Goal: Navigation & Orientation: Find specific page/section

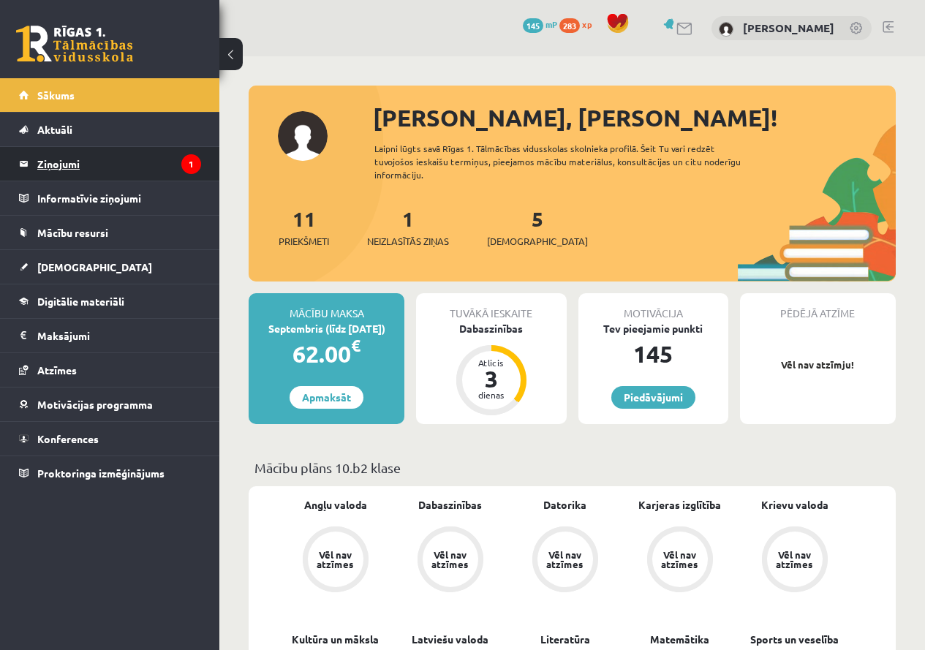
click at [128, 149] on legend "Ziņojumi 1" at bounding box center [119, 164] width 164 height 34
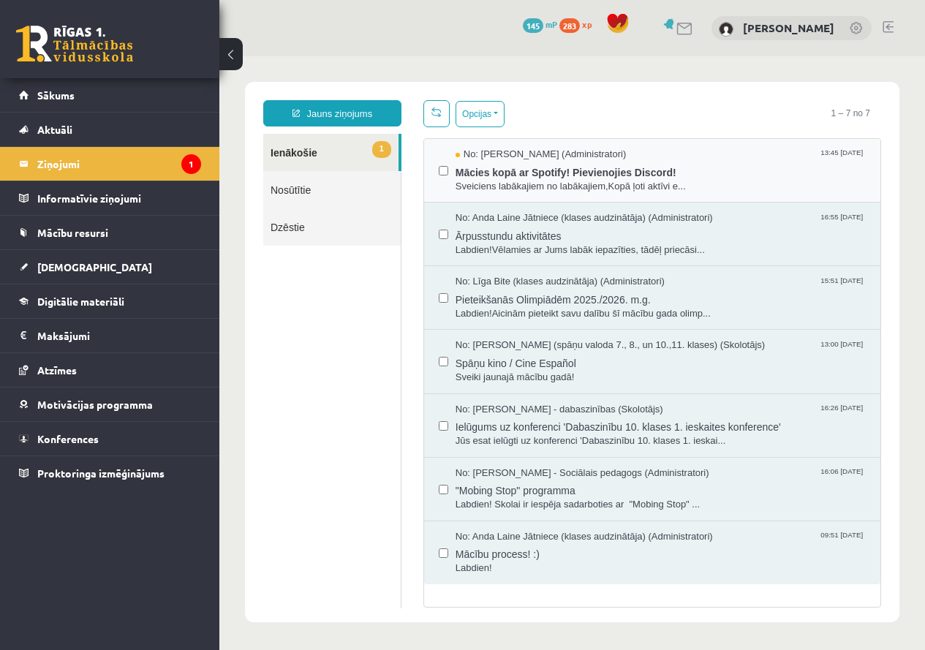
click at [670, 193] on div "No: [PERSON_NAME] (Administratori) 13:45 [DATE] Mācies kopā ar Spotify! Pievien…" at bounding box center [652, 171] width 456 height 64
click at [683, 181] on span "Sveiciens labākajiem no labākajiem,Kopā ļoti aktīvi e..." at bounding box center [661, 187] width 410 height 14
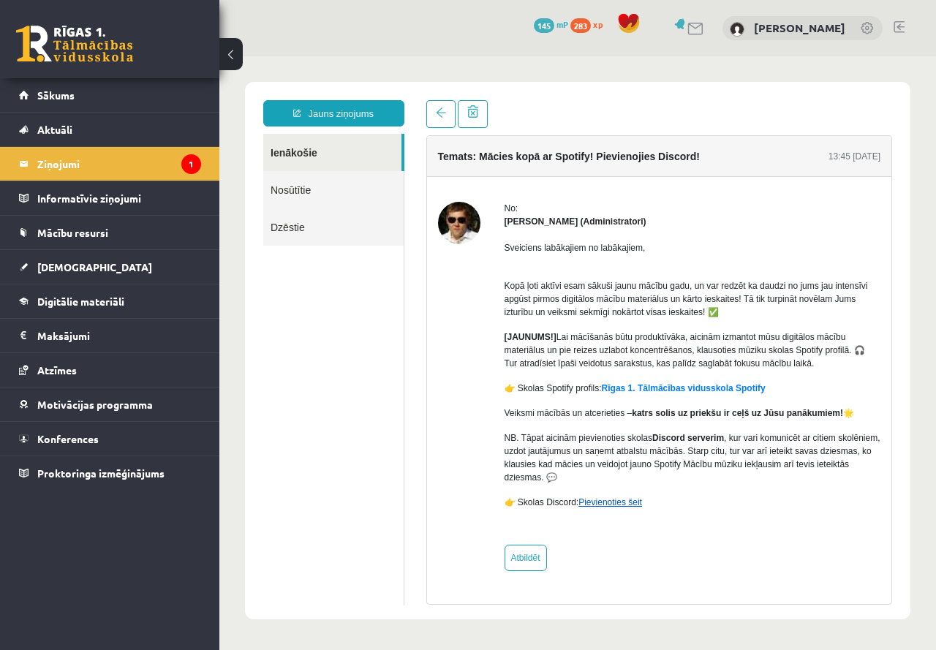
click at [600, 504] on link "Pievienoties šeit" at bounding box center [611, 502] width 64 height 10
click at [91, 442] on span "Konferences" at bounding box center [67, 438] width 61 height 13
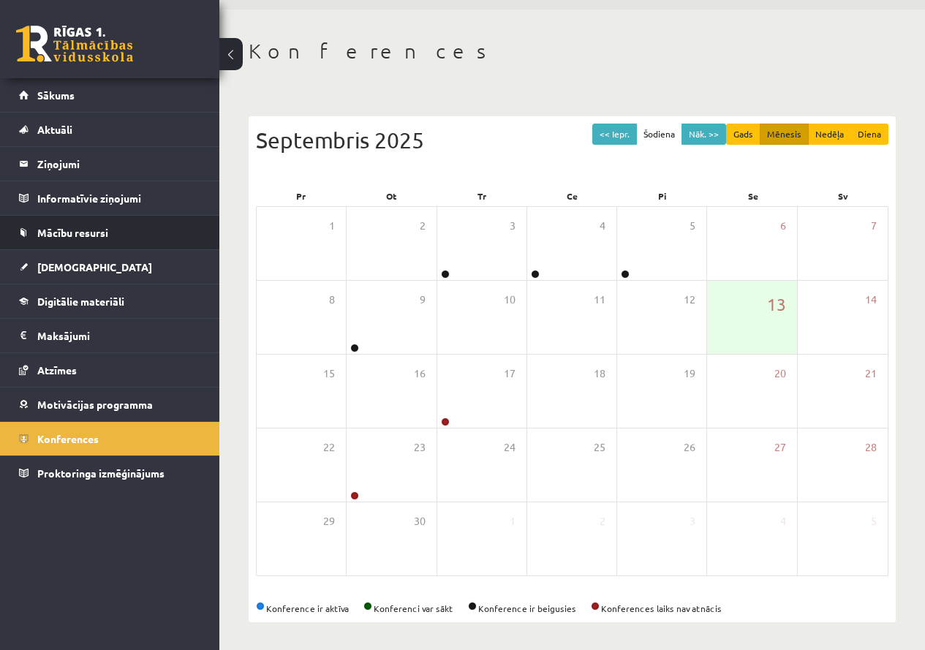
scroll to position [49, 0]
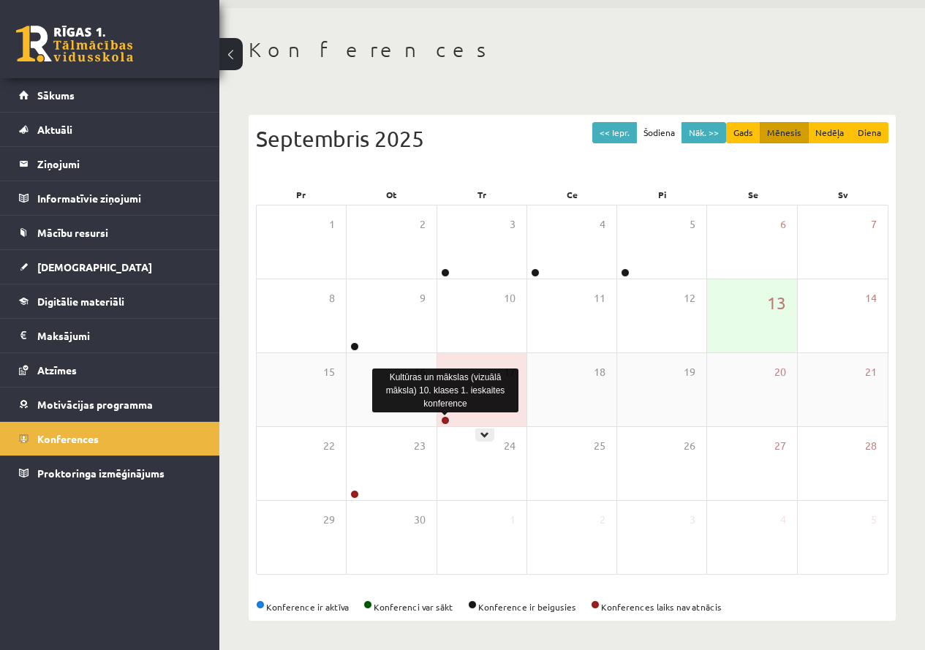
click at [446, 420] on link at bounding box center [445, 420] width 9 height 9
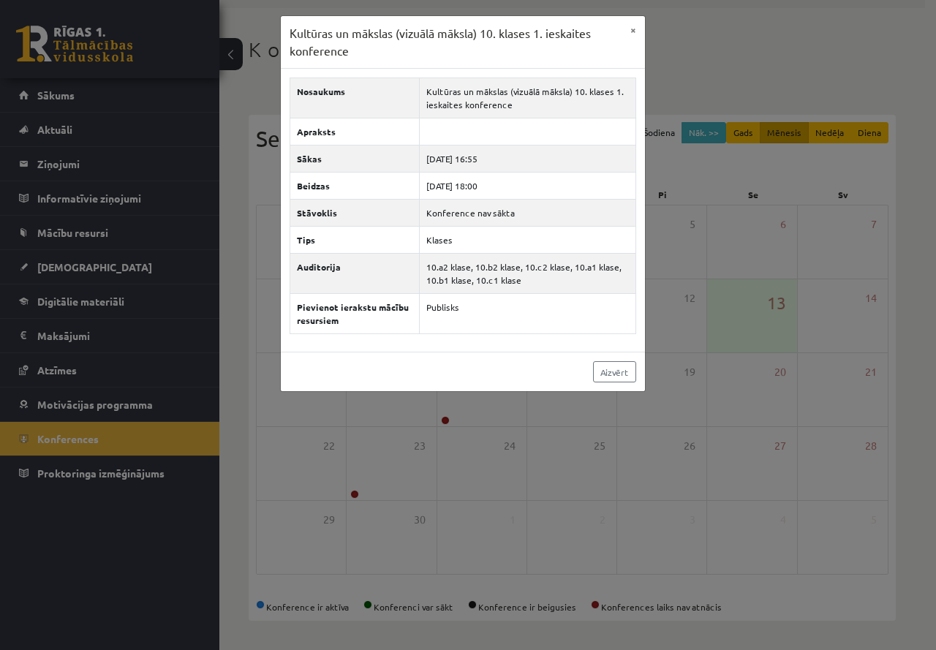
click at [702, 92] on div "Kultūras un mākslas (vizuālā māksla) 10. klases 1. ieskaites konference × Nosau…" at bounding box center [468, 325] width 936 height 650
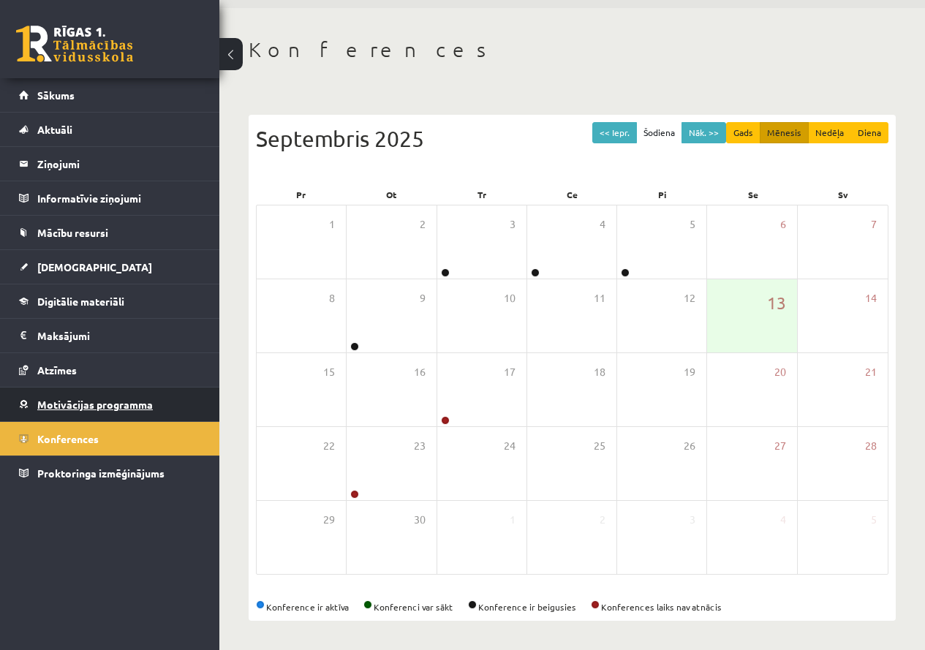
click at [125, 401] on span "Motivācijas programma" at bounding box center [95, 404] width 116 height 13
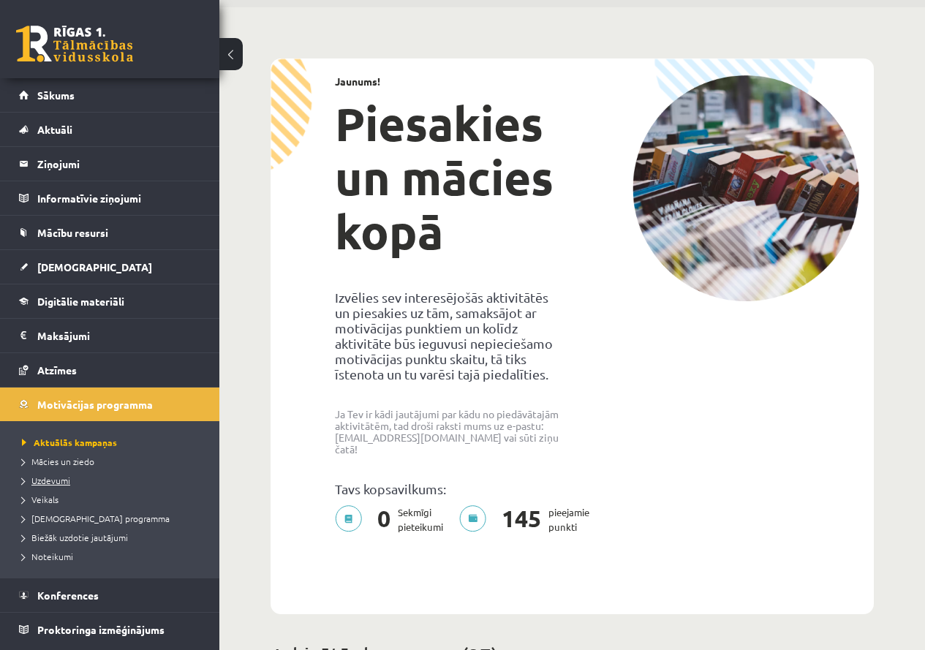
click at [60, 480] on span "Uzdevumi" at bounding box center [46, 481] width 48 height 12
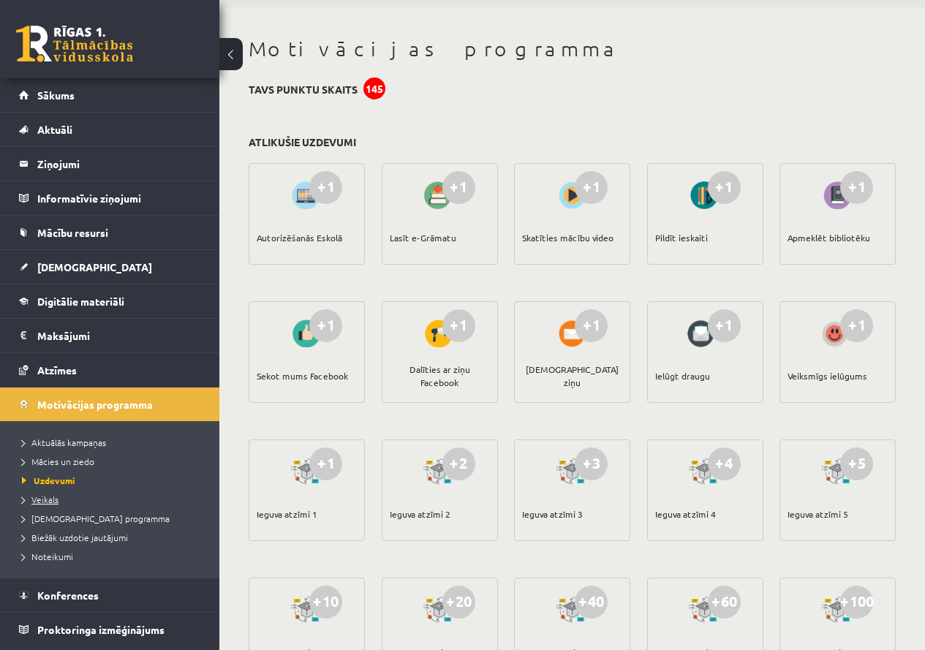
click at [53, 496] on span "Veikals" at bounding box center [40, 500] width 37 height 12
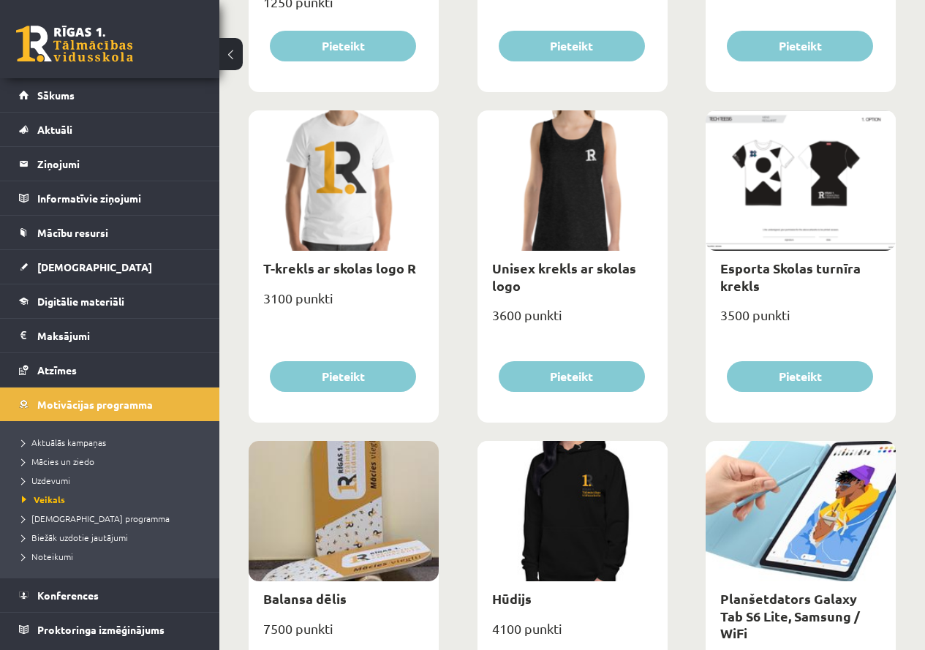
scroll to position [781, 0]
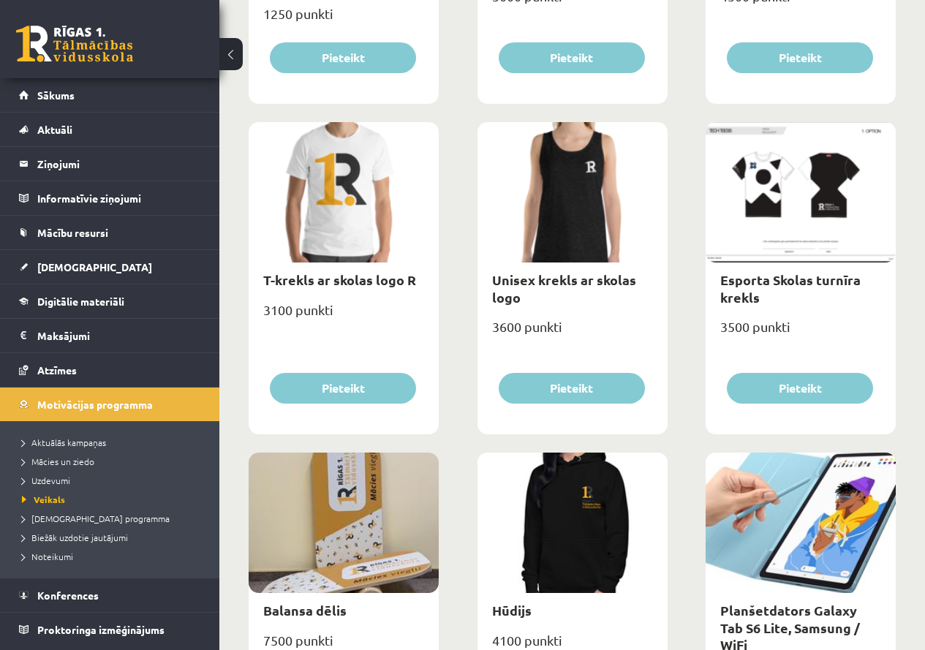
drag, startPoint x: 354, startPoint y: 178, endPoint x: 682, endPoint y: 113, distance: 334.1
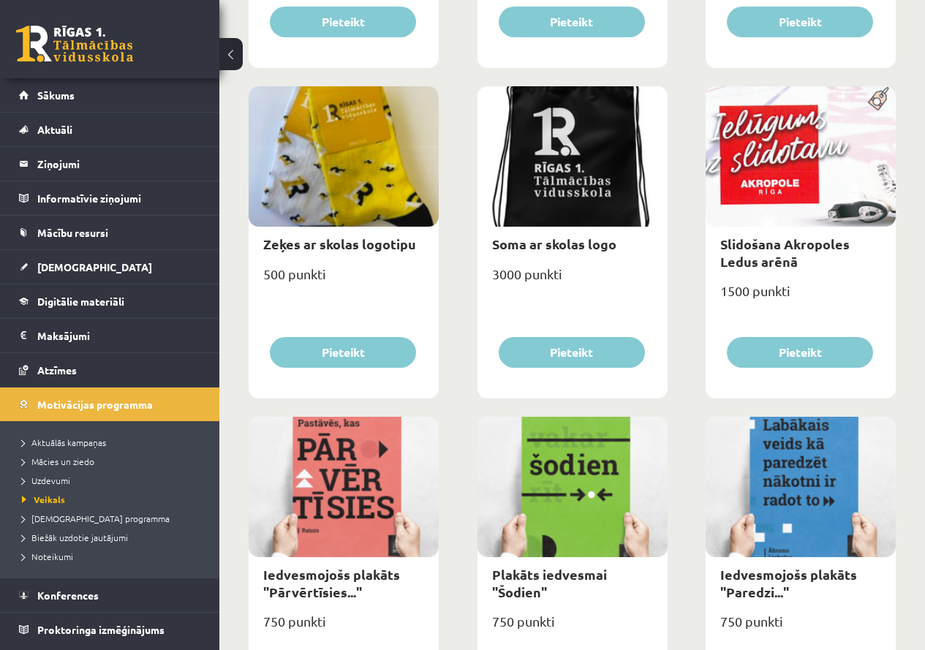
scroll to position [1512, 0]
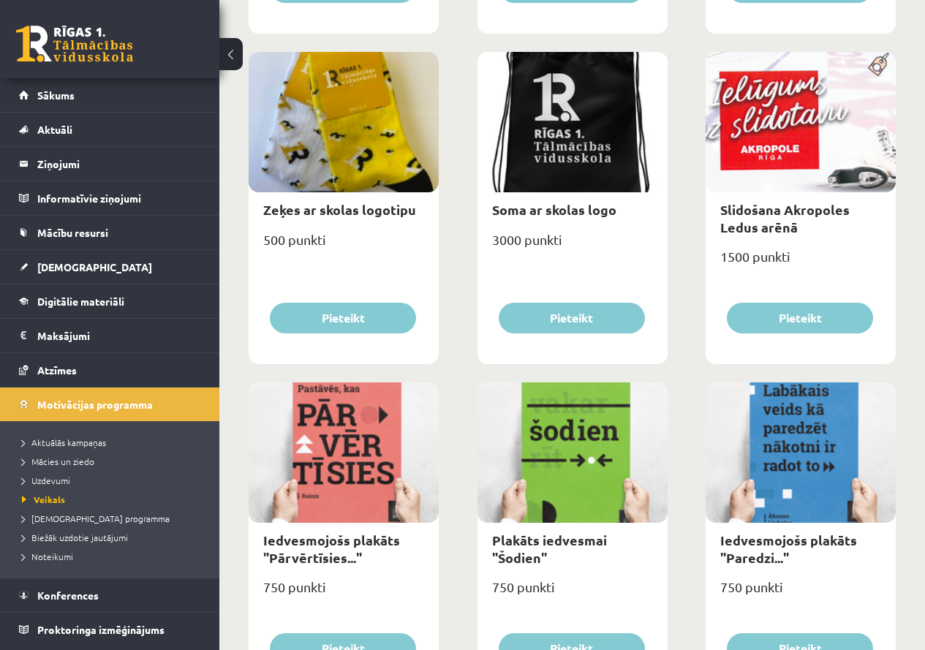
click at [680, 91] on div "Lietussargs 4000 punkti [GEOGRAPHIC_DATA] Cepure ar skolas logo 3100 punkti [GE…" at bounding box center [572, 48] width 655 height 2645
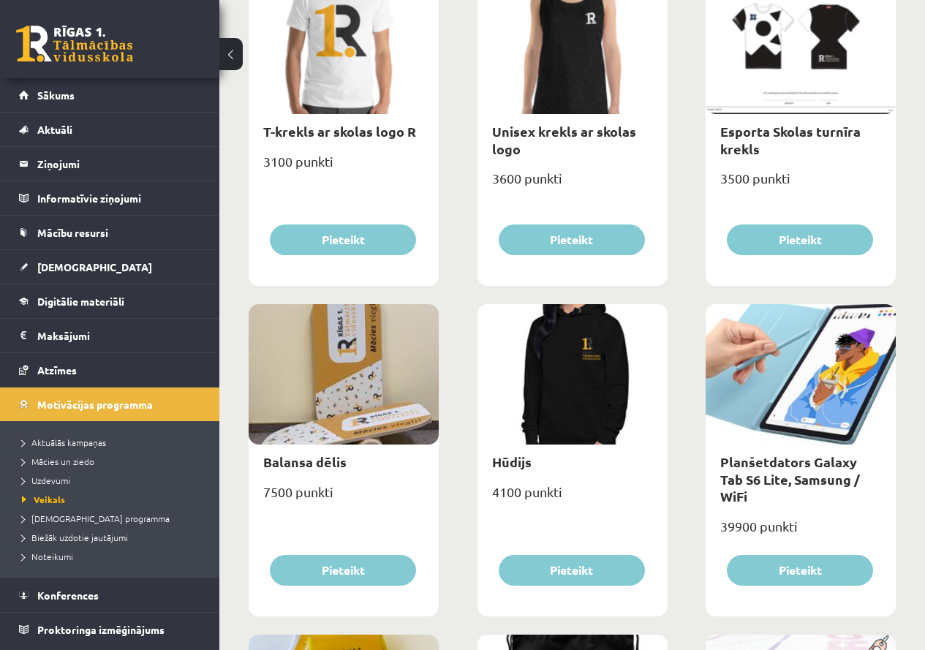
scroll to position [941, 0]
